Goal: Information Seeking & Learning: Compare options

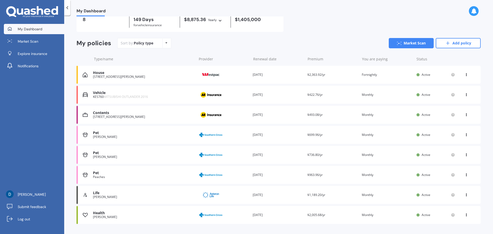
scroll to position [38, 0]
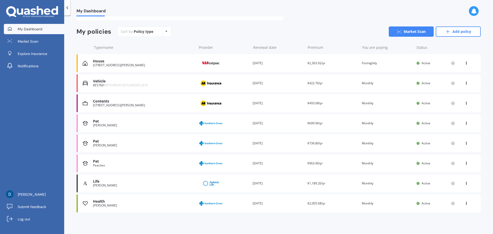
click at [320, 64] on span "$2,363.92/yr" at bounding box center [316, 63] width 18 height 4
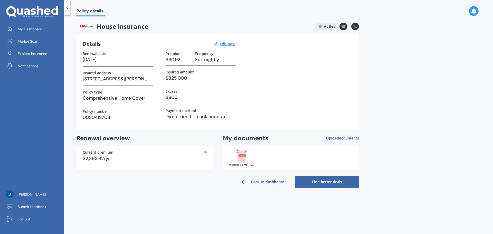
click at [66, 7] on icon at bounding box center [67, 7] width 5 height 5
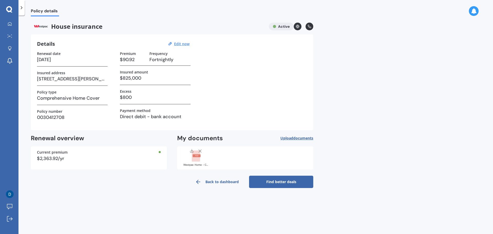
click at [22, 7] on polyline at bounding box center [21, 7] width 1 height 3
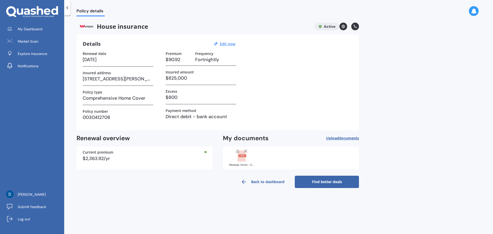
click at [329, 183] on link "Find better deals" at bounding box center [327, 182] width 64 height 12
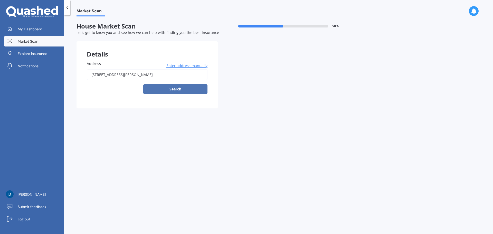
click at [179, 91] on button "Search" at bounding box center [175, 89] width 64 height 10
type input "[STREET_ADDRESS][PERSON_NAME]"
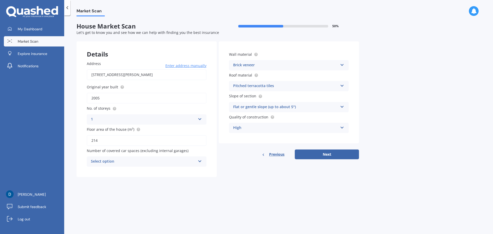
click at [168, 161] on div "Select option" at bounding box center [143, 161] width 105 height 6
click at [104, 192] on div "2" at bounding box center [146, 189] width 119 height 9
click at [193, 163] on div "2" at bounding box center [143, 161] width 105 height 6
click at [138, 170] on div "0" at bounding box center [146, 171] width 119 height 9
click at [293, 66] on div "Brick veneer" at bounding box center [285, 65] width 105 height 6
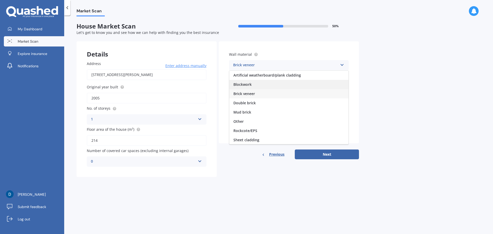
click at [274, 83] on div "Blockwork" at bounding box center [288, 84] width 119 height 9
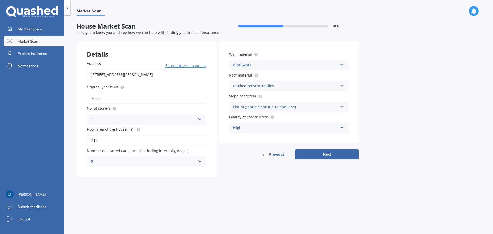
click at [299, 84] on div "Pitched terracotta tiles" at bounding box center [285, 86] width 105 height 6
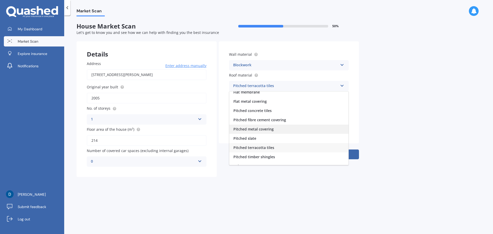
scroll to position [19, 0]
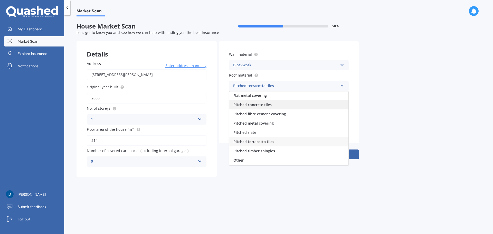
click at [268, 103] on span "Pitched concrete tiles" at bounding box center [252, 104] width 38 height 5
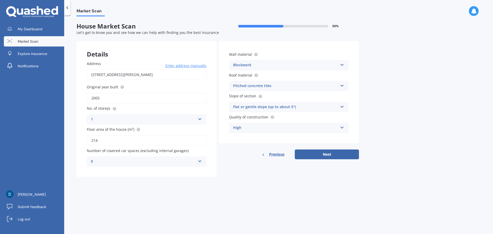
click at [304, 106] on div "Flat or gentle slope (up to about 5°)" at bounding box center [285, 107] width 105 height 6
click at [298, 117] on div "Flat or gentle slope (up to about 5°)" at bounding box center [288, 116] width 119 height 9
click at [332, 126] on div "High" at bounding box center [285, 128] width 105 height 6
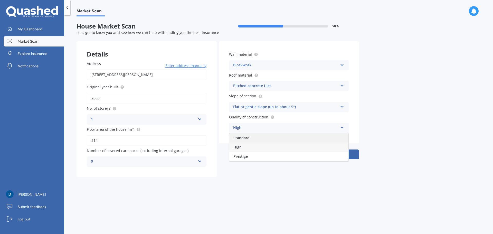
click at [282, 139] on div "Standard" at bounding box center [288, 137] width 119 height 9
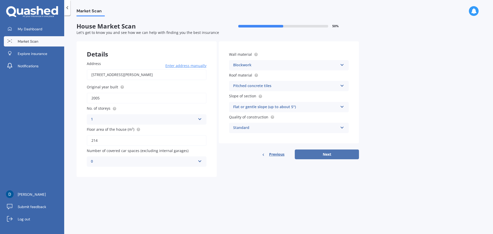
click at [334, 154] on button "Next" at bounding box center [327, 154] width 64 height 10
select select "14"
select select "03"
select select "1979"
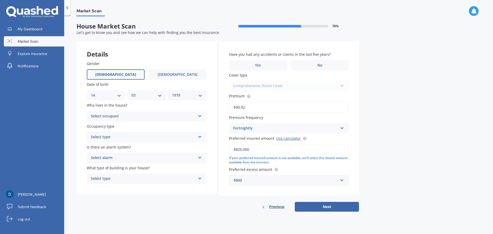
click at [116, 116] on div "Select occupant" at bounding box center [143, 116] width 105 height 6
click at [105, 126] on div "Owner" at bounding box center [146, 126] width 119 height 9
click at [111, 138] on div "Select type" at bounding box center [143, 137] width 105 height 6
click at [104, 146] on span "Permanent" at bounding box center [101, 147] width 20 height 5
click at [107, 158] on div "Select alarm" at bounding box center [143, 158] width 105 height 6
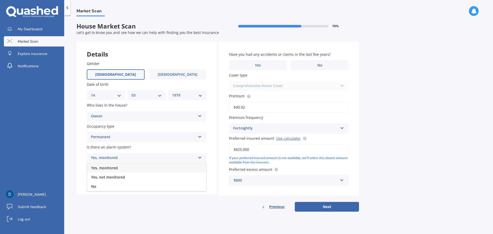
click at [106, 171] on div "Yes, monitored" at bounding box center [146, 167] width 119 height 9
click at [114, 179] on div "Select type" at bounding box center [143, 179] width 105 height 6
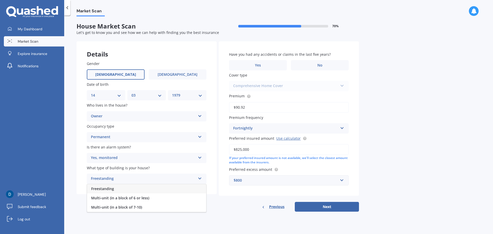
click at [112, 190] on span "Freestanding" at bounding box center [102, 188] width 23 height 5
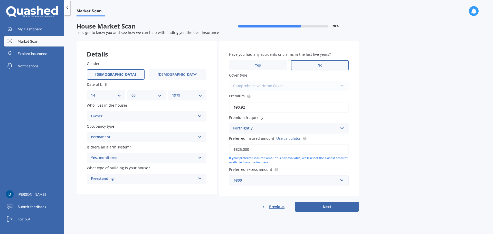
click at [298, 63] on label "No" at bounding box center [320, 65] width 58 height 10
click at [0, 0] on input "No" at bounding box center [0, 0] width 0 height 0
click at [303, 64] on label "No" at bounding box center [320, 65] width 58 height 10
click at [0, 0] on input "No" at bounding box center [0, 0] width 0 height 0
click at [331, 205] on button "Next" at bounding box center [327, 207] width 64 height 10
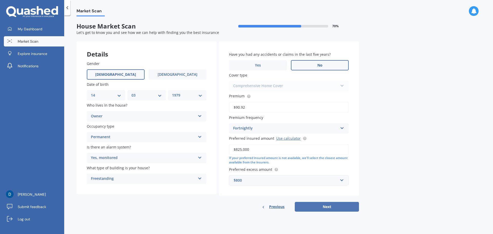
select select "14"
select select "03"
select select "1979"
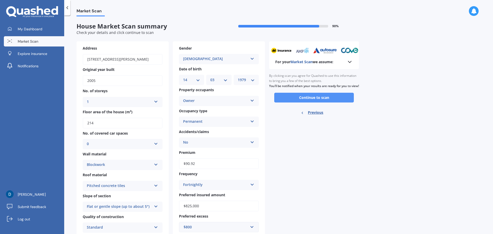
click at [323, 101] on button "Continue to scan" at bounding box center [314, 98] width 80 height 10
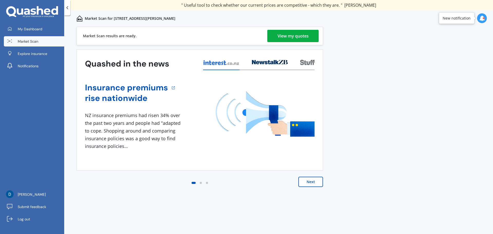
click at [291, 34] on div "View my quotes" at bounding box center [293, 36] width 31 height 12
